Goal: Transaction & Acquisition: Purchase product/service

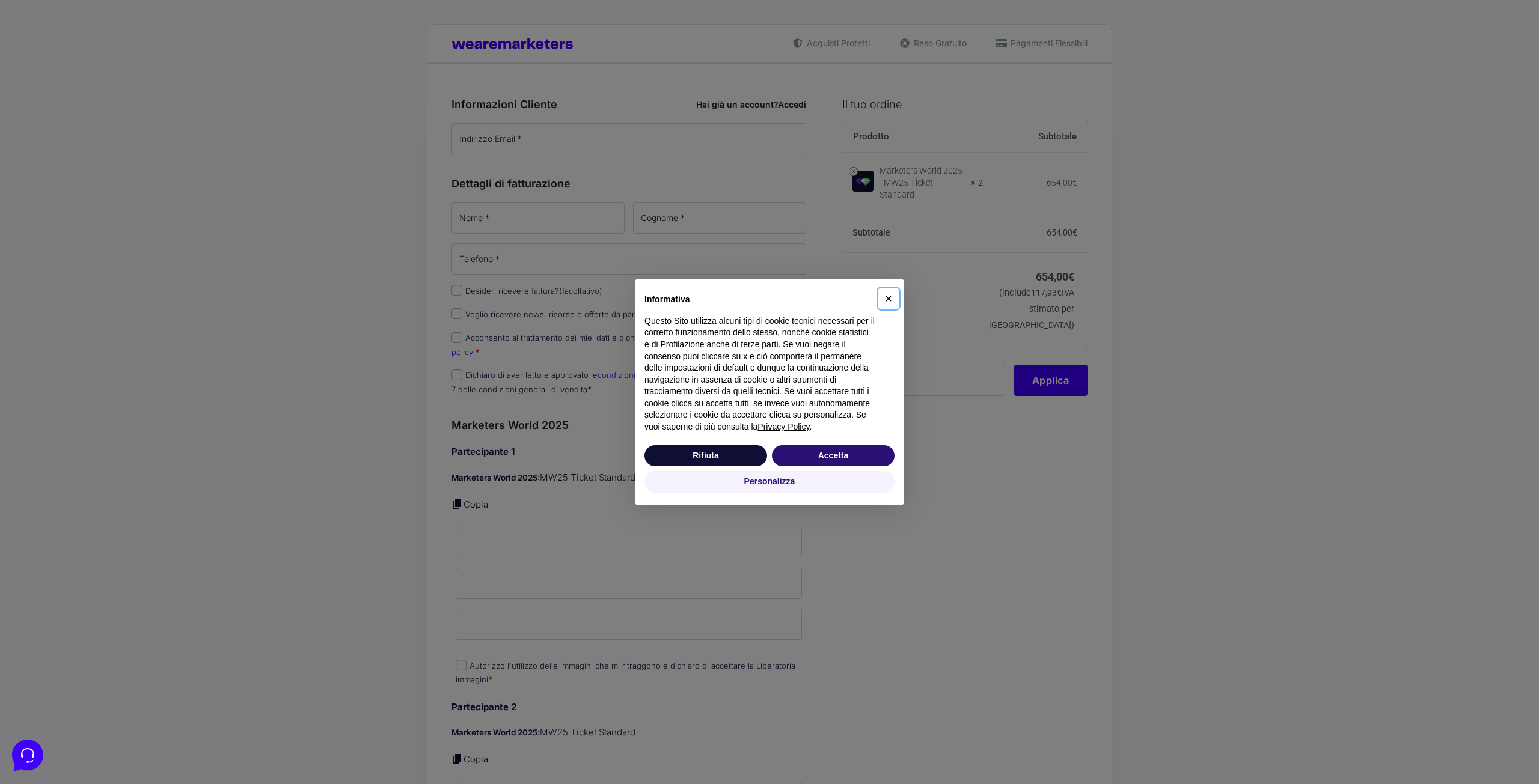
click at [890, 297] on span "×" at bounding box center [889, 299] width 7 height 13
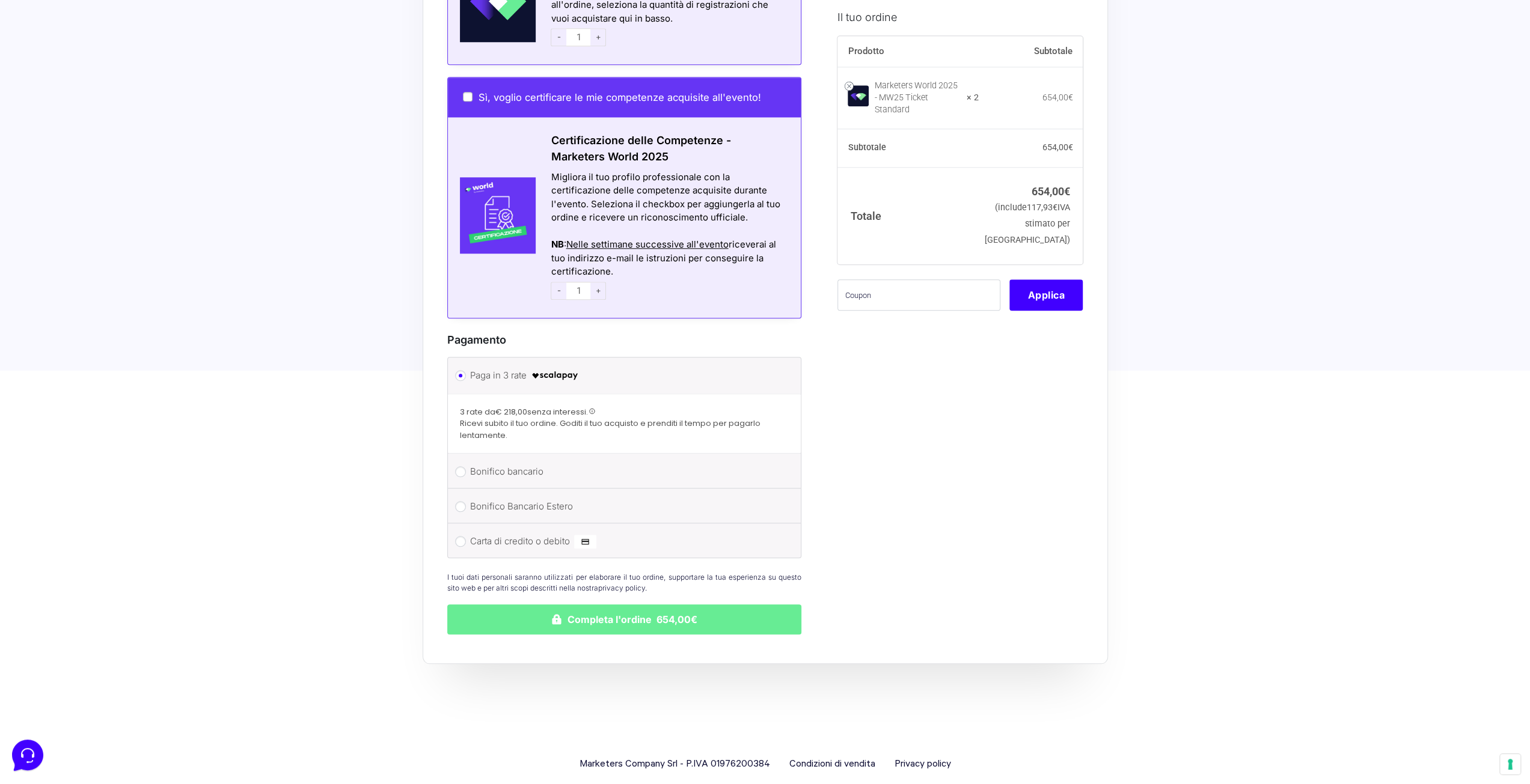
scroll to position [814, 0]
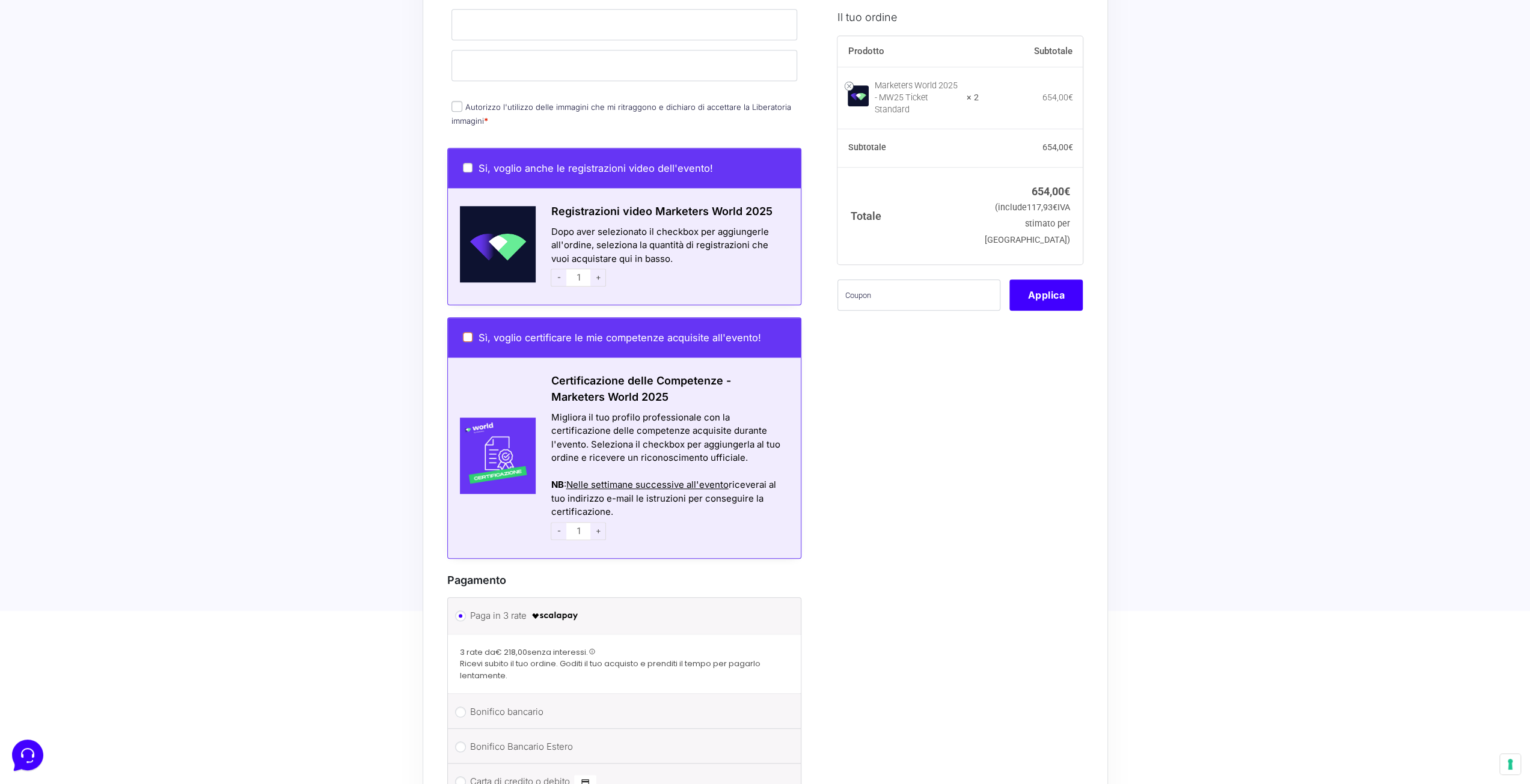
click at [468, 332] on input "Sì, voglio certificare le mie competenze acquisite all'evento!" at bounding box center [468, 337] width 10 height 10
checkbox input "true"
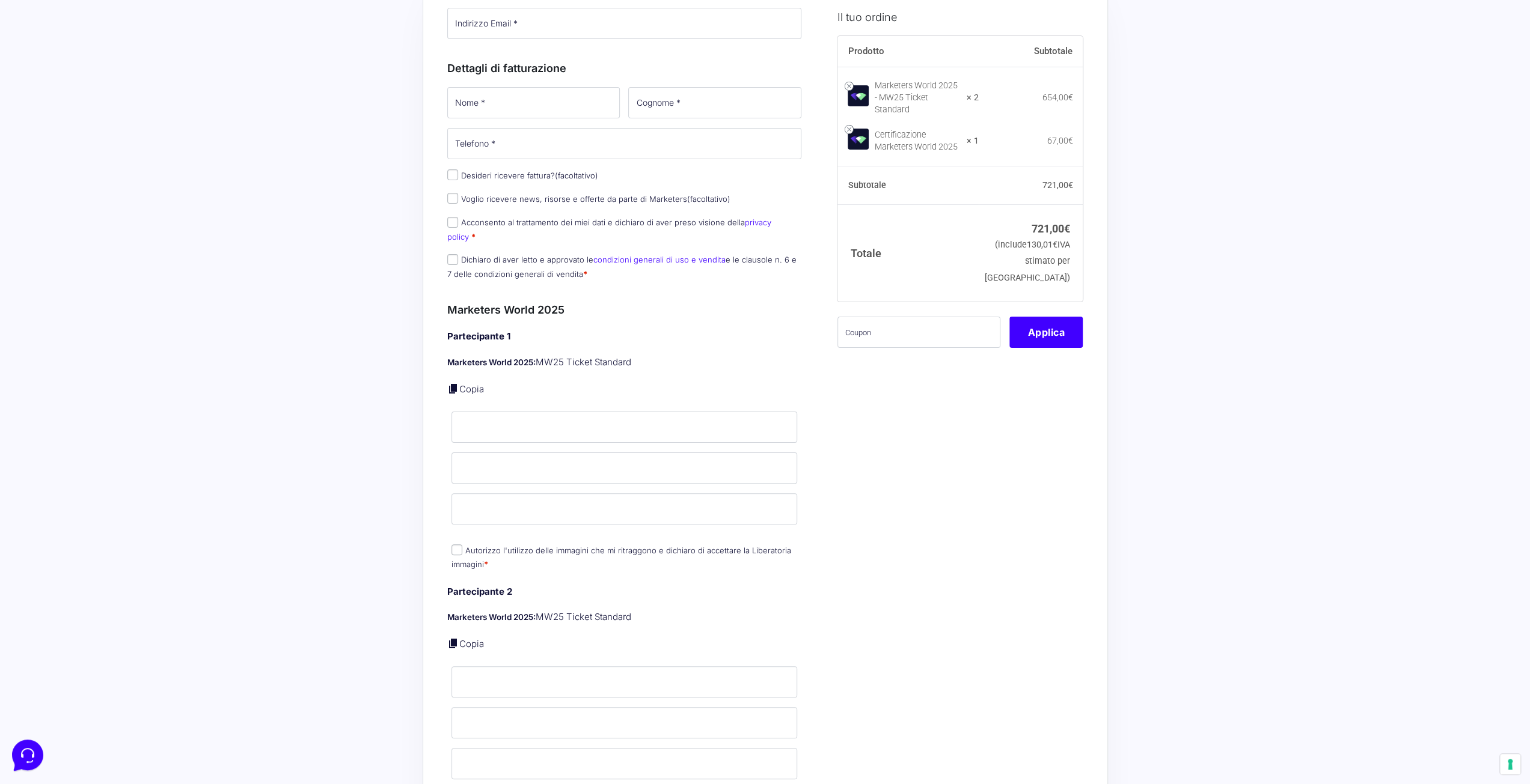
scroll to position [0, 0]
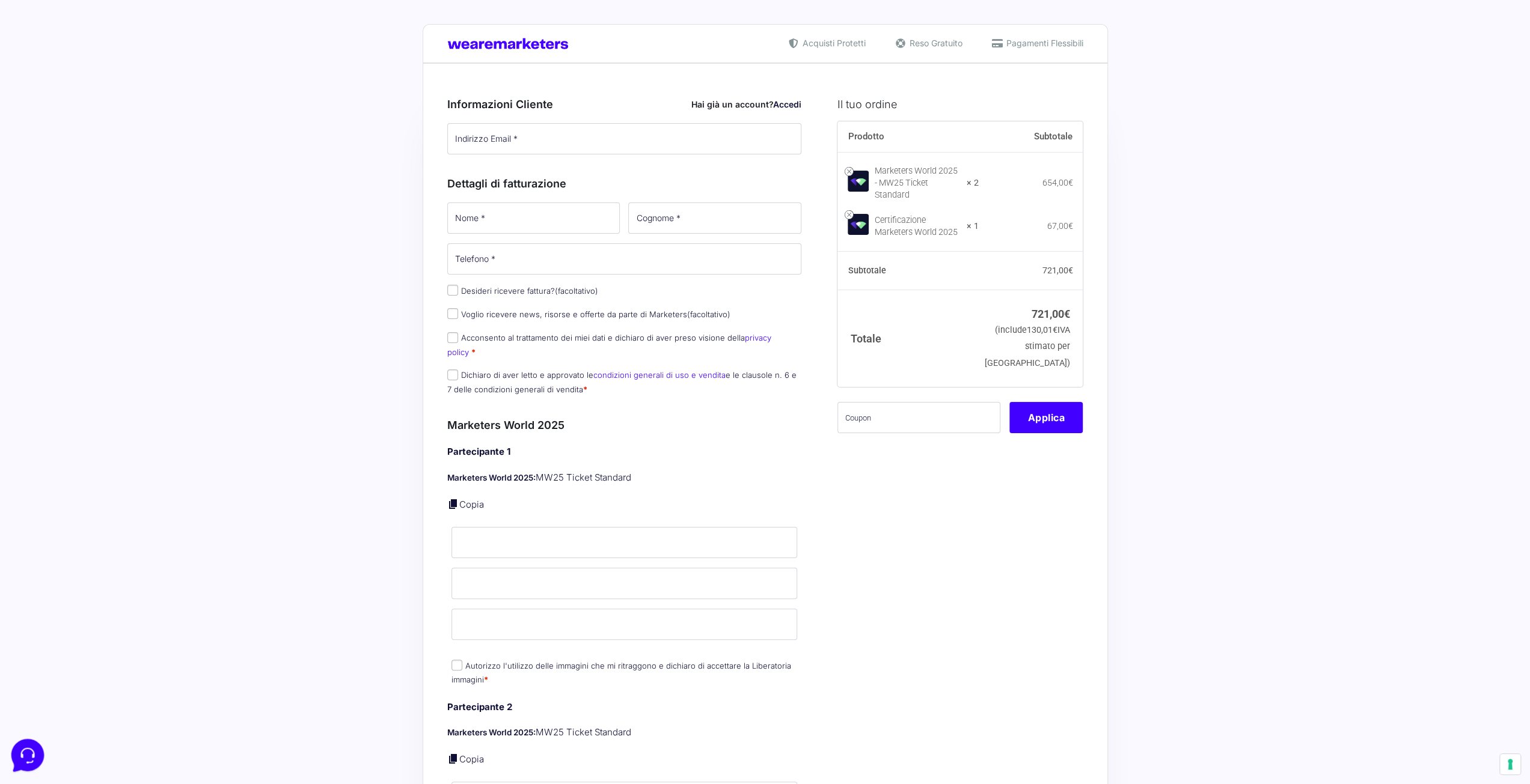
click at [32, 747] on icon at bounding box center [27, 754] width 31 height 31
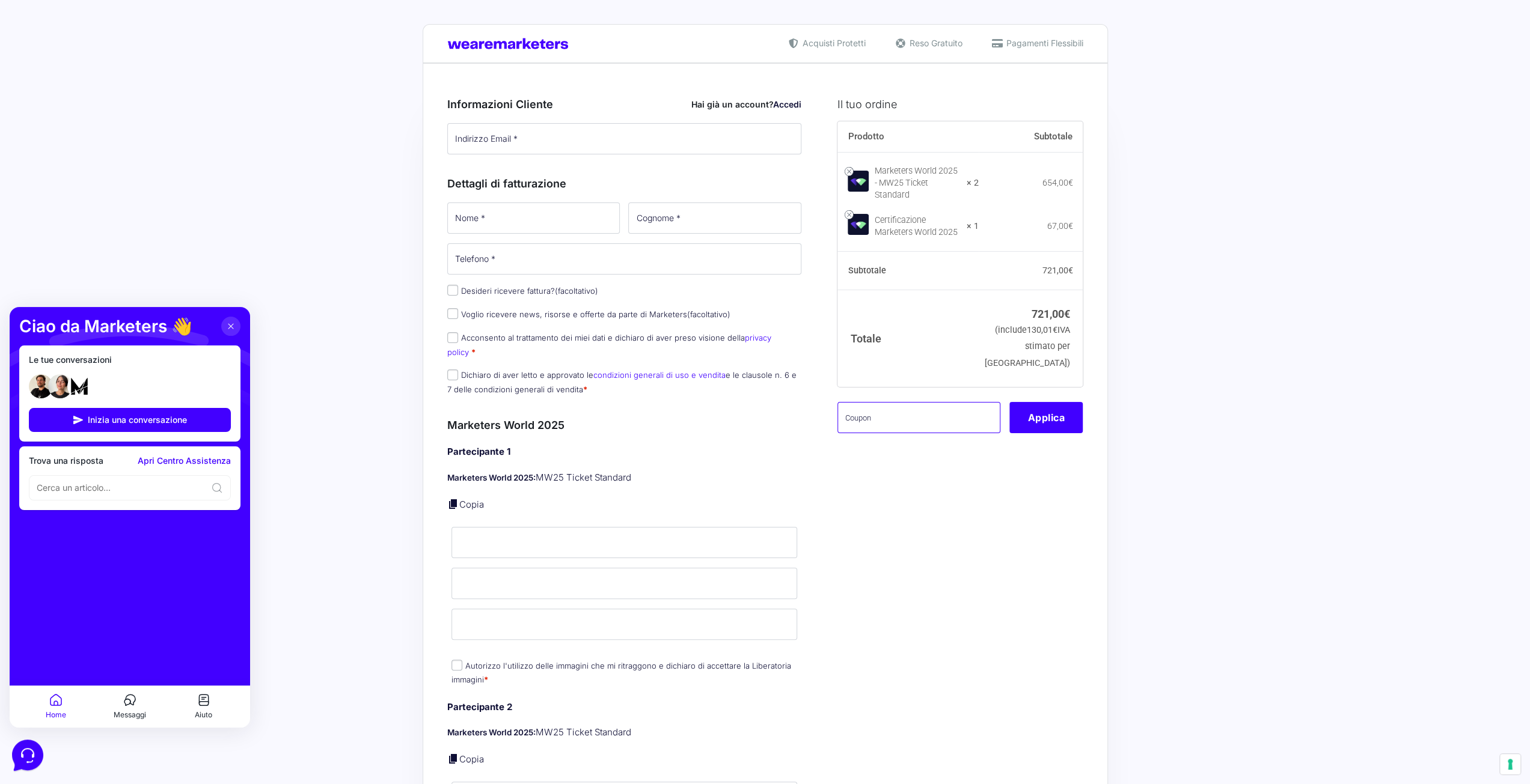
click at [933, 427] on input "text" at bounding box center [919, 418] width 163 height 31
type input "g"
click at [1048, 445] on div "Prodotto Subtotale Marketers World 2025 - MW25 Ticket Standard × 2 654,00 € Cer…" at bounding box center [961, 285] width 245 height 327
click at [1045, 432] on button "Applica" at bounding box center [1046, 418] width 74 height 31
drag, startPoint x: 903, startPoint y: 461, endPoint x: 891, endPoint y: 460, distance: 12.0
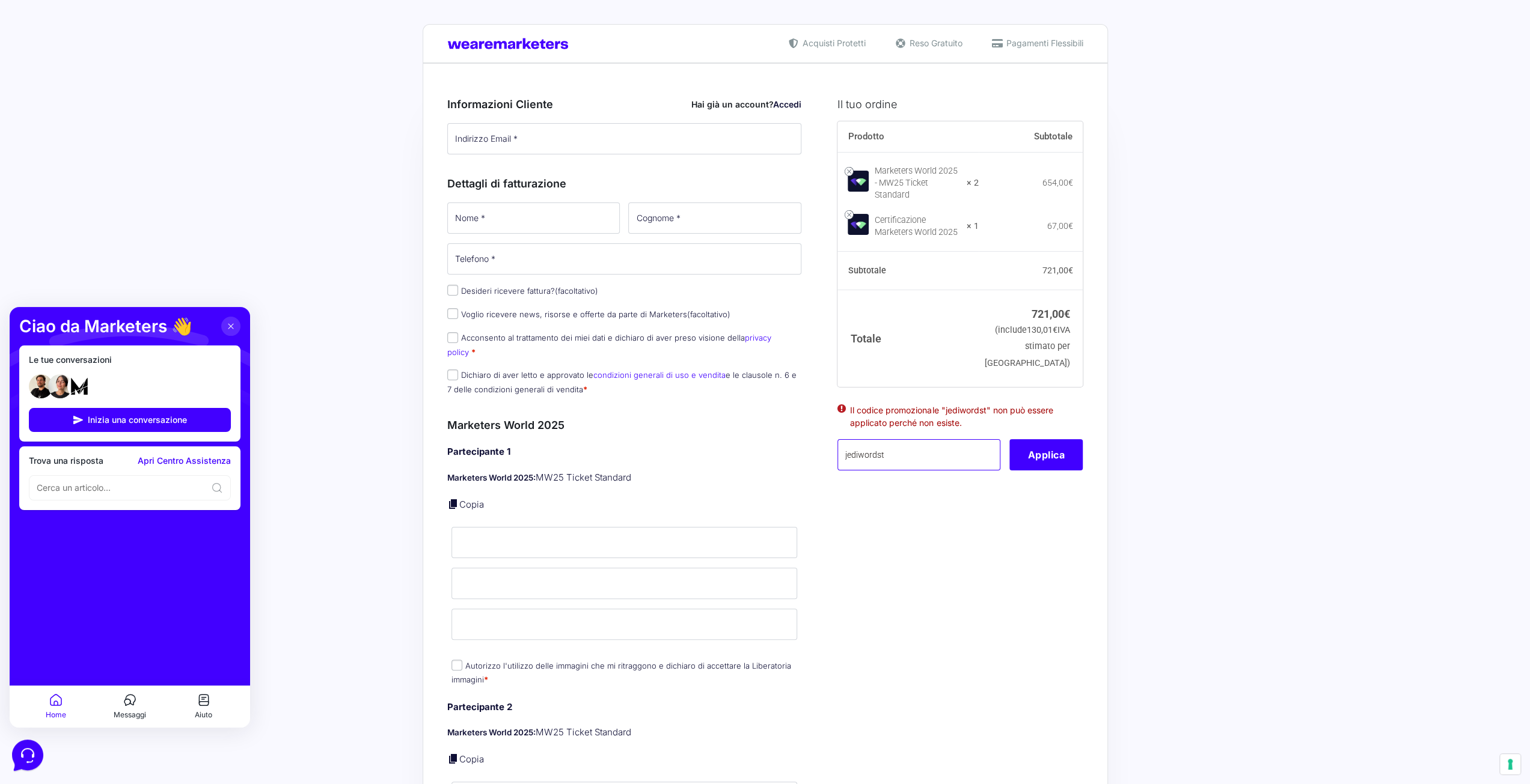
click at [891, 460] on input "jediwordst" at bounding box center [919, 455] width 163 height 31
click at [871, 467] on input "jediwordst" at bounding box center [919, 455] width 163 height 31
type input "jediworldst"
click at [1032, 468] on button "Applica" at bounding box center [1046, 455] width 74 height 31
drag, startPoint x: 892, startPoint y: 475, endPoint x: 685, endPoint y: 467, distance: 207.2
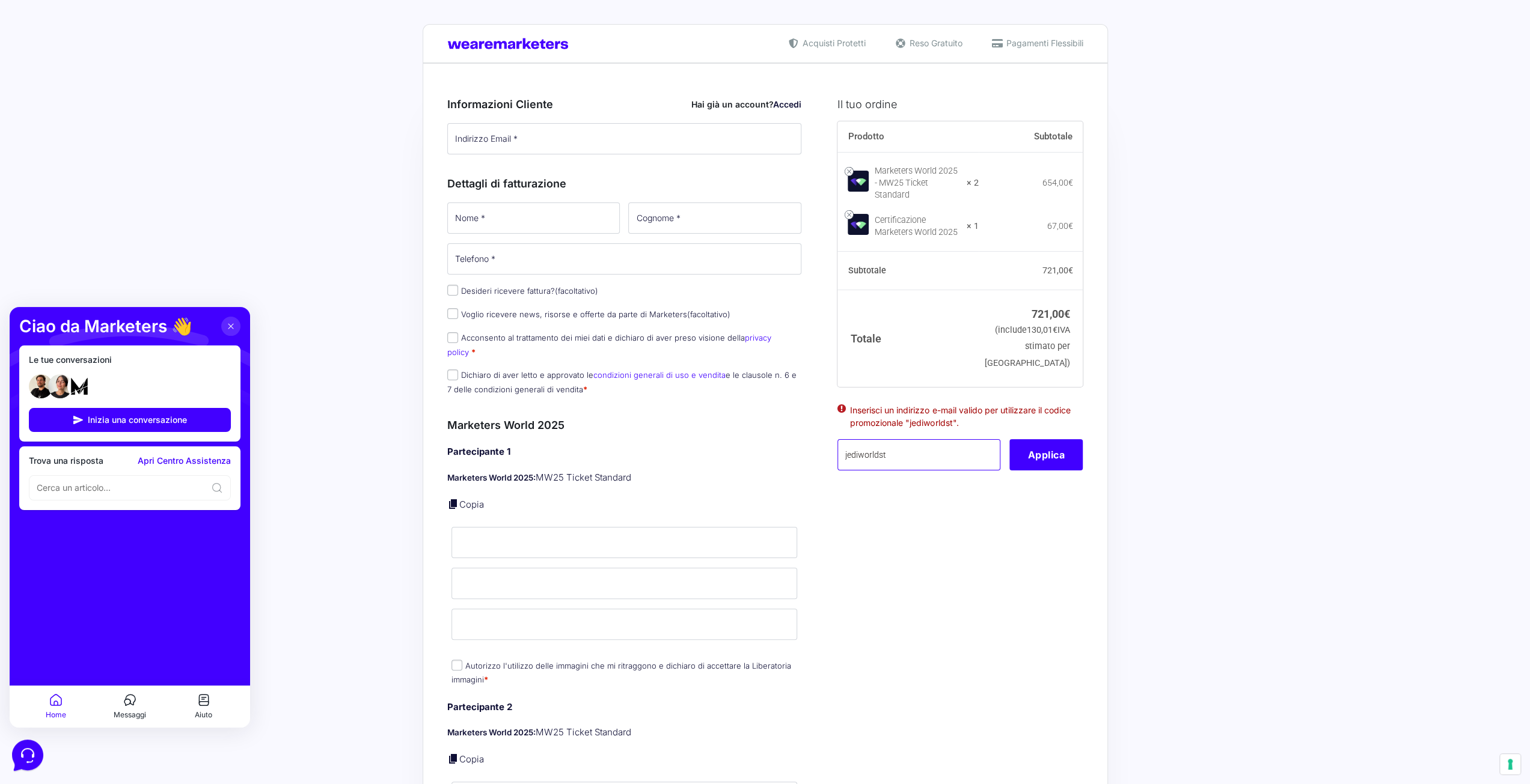
click at [853, 466] on input "JEIWORLDST" at bounding box center [919, 455] width 163 height 31
type input "JEDIWORLDST"
click at [1061, 470] on button "Applica" at bounding box center [1046, 455] width 74 height 31
click at [856, 470] on input "JEDIWORLDST" at bounding box center [919, 455] width 163 height 31
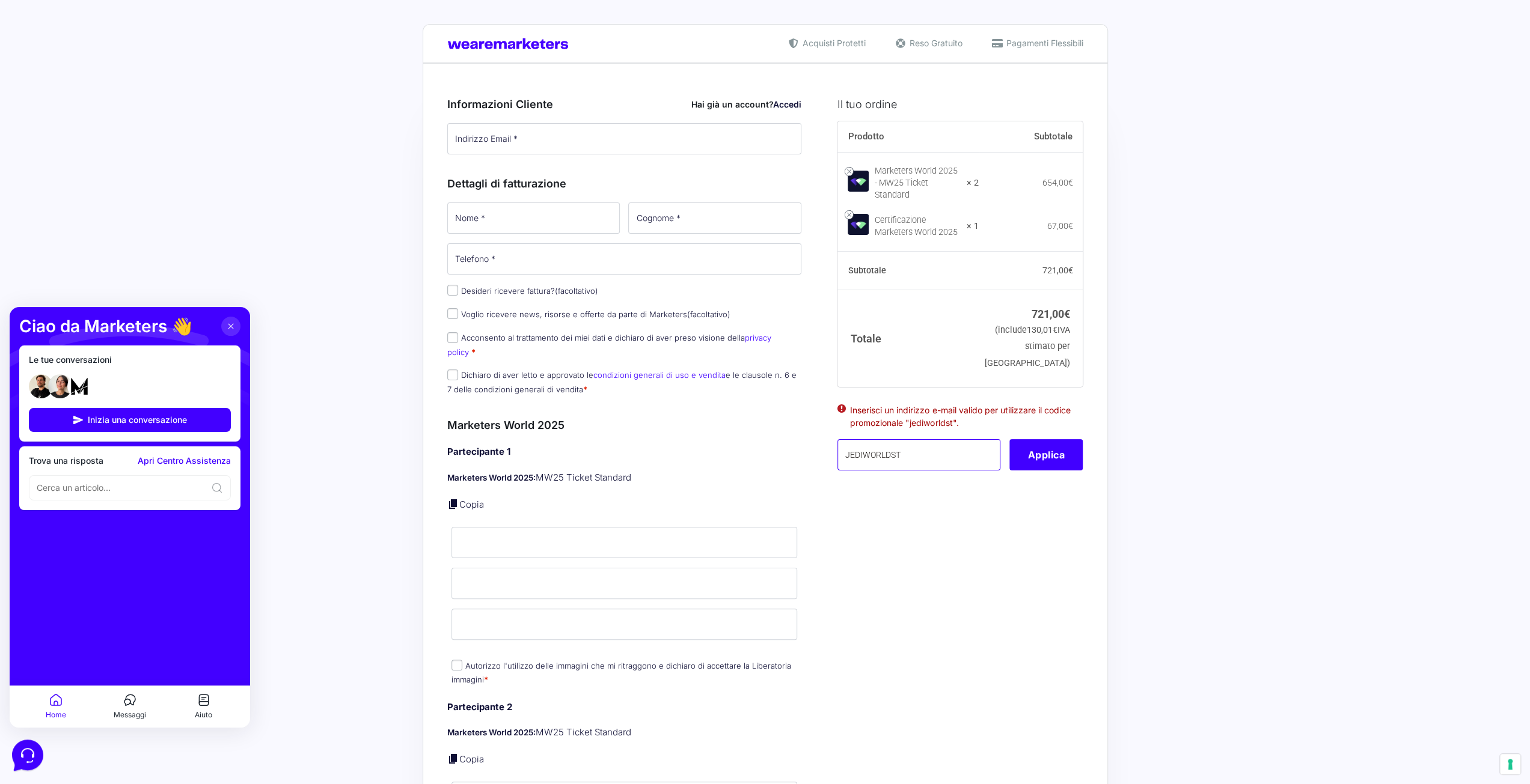
click at [869, 470] on input "JEDIWORLDST" at bounding box center [919, 455] width 163 height 31
click at [879, 470] on input "JEDIWORLDST" at bounding box center [919, 455] width 163 height 31
click at [887, 470] on input "JEDIWORLDST" at bounding box center [919, 455] width 163 height 31
click at [891, 470] on input "JEDIWORLDST" at bounding box center [919, 455] width 163 height 31
click at [895, 470] on input "JEDIWORLDST" at bounding box center [919, 455] width 163 height 31
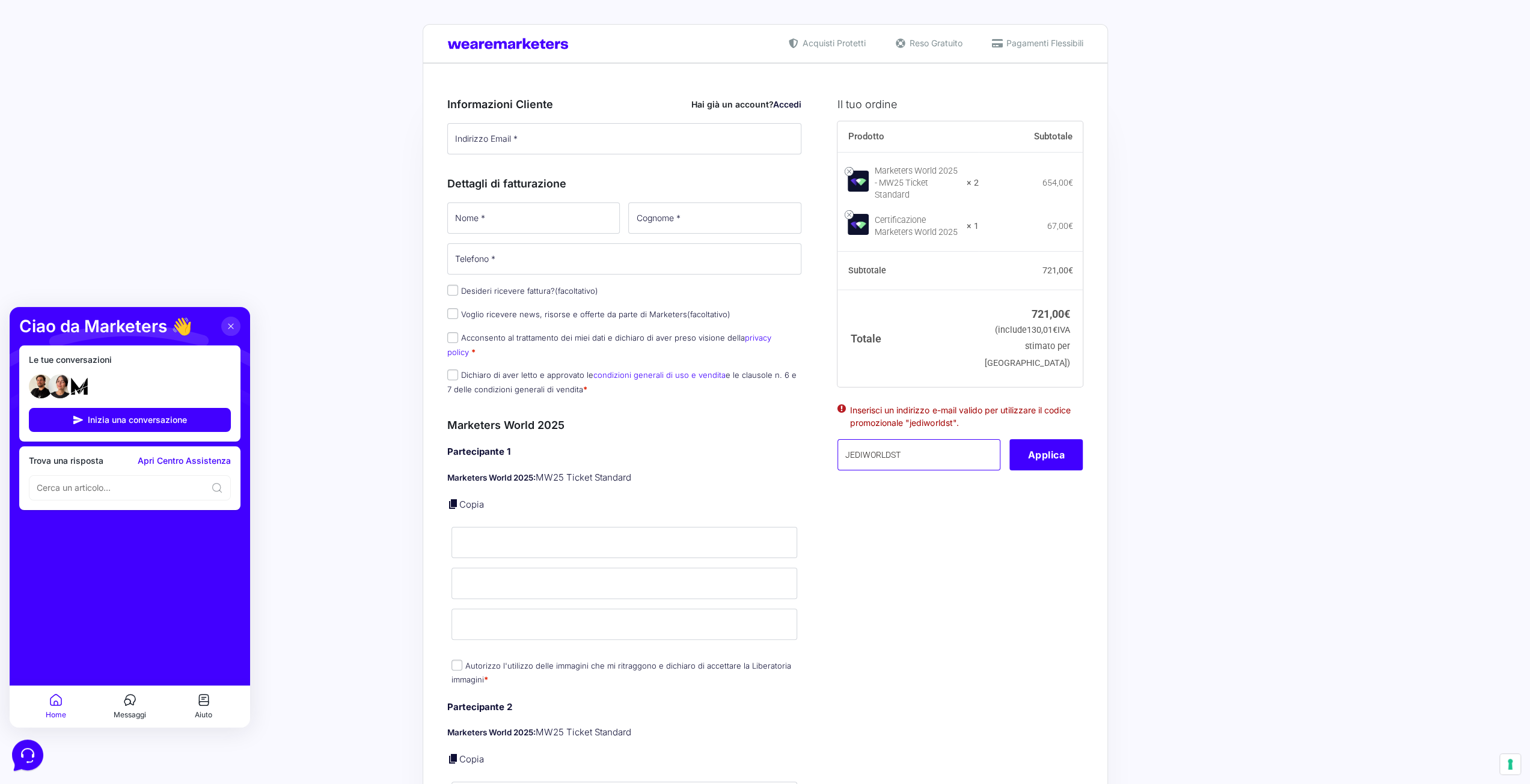
click at [900, 470] on input "JEDIWORLDST" at bounding box center [919, 455] width 163 height 31
click at [1065, 470] on button "Applica" at bounding box center [1046, 455] width 74 height 31
drag, startPoint x: 931, startPoint y: 474, endPoint x: 769, endPoint y: 467, distance: 162.2
click at [480, 44] on img at bounding box center [511, 43] width 127 height 11
